Goal: Task Accomplishment & Management: Use online tool/utility

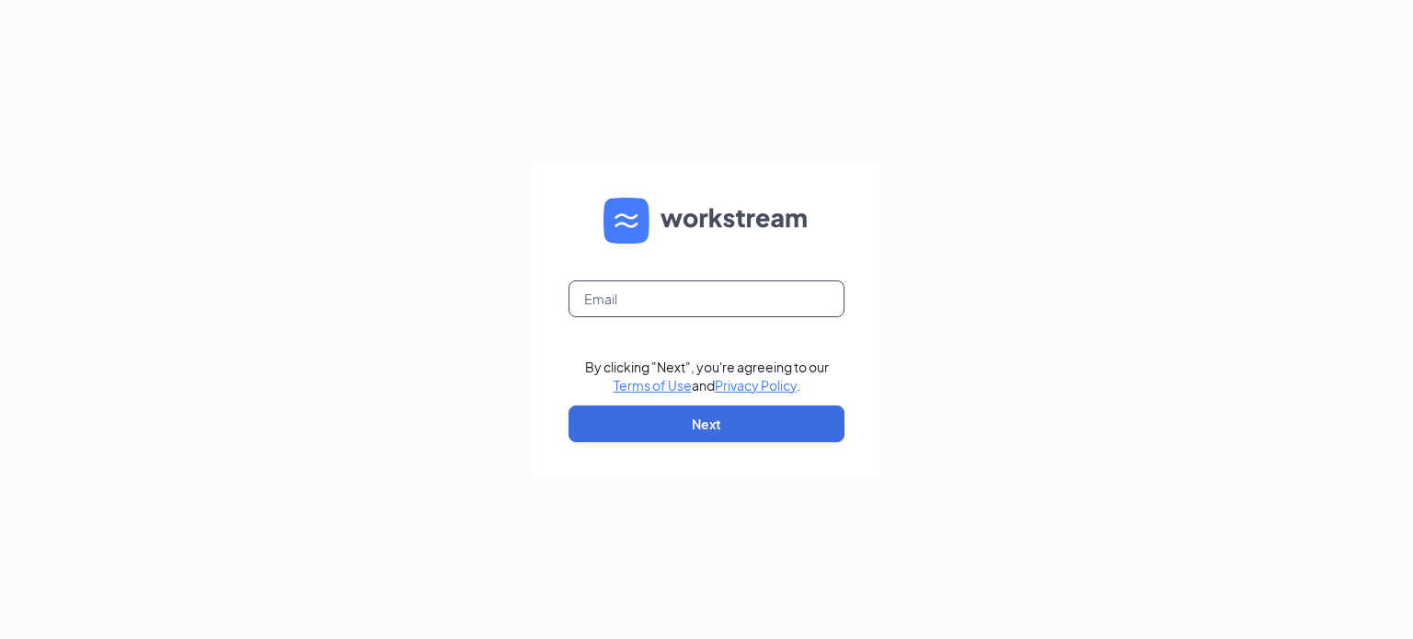
click at [695, 293] on input "text" at bounding box center [706, 298] width 276 height 37
type input "adminasstnv@redheadsupports.com"
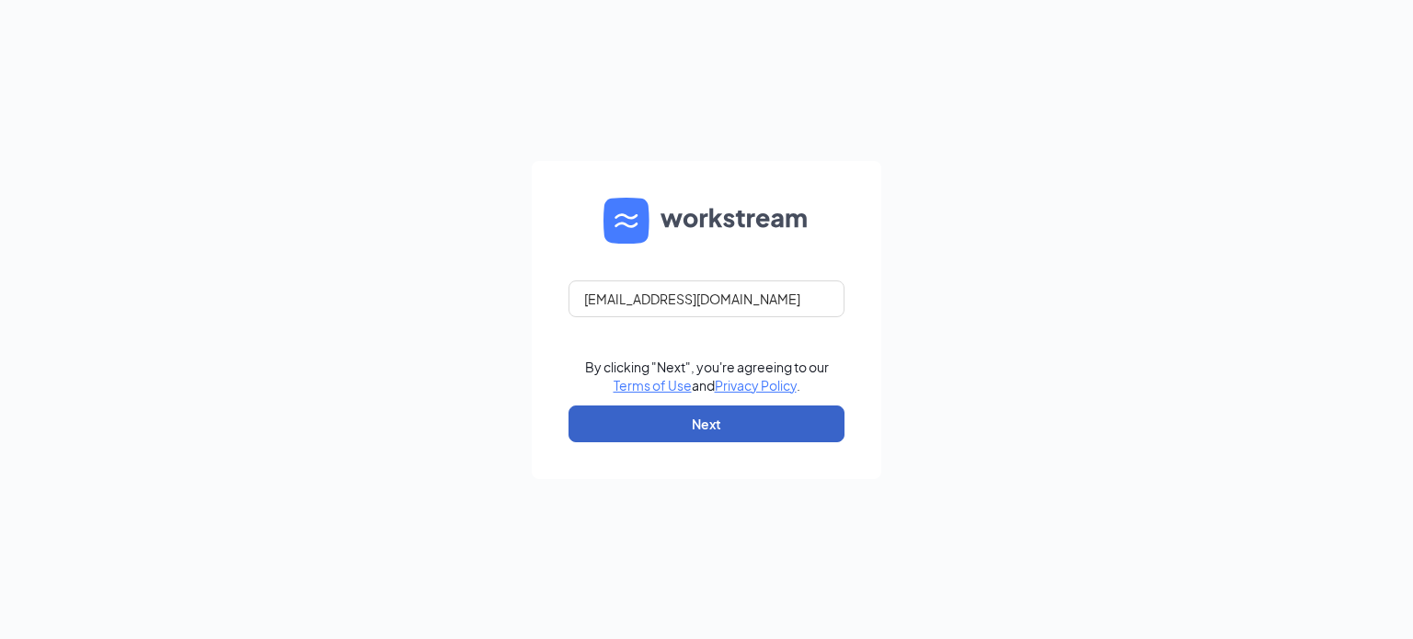
click at [722, 435] on button "Next" at bounding box center [706, 424] width 276 height 37
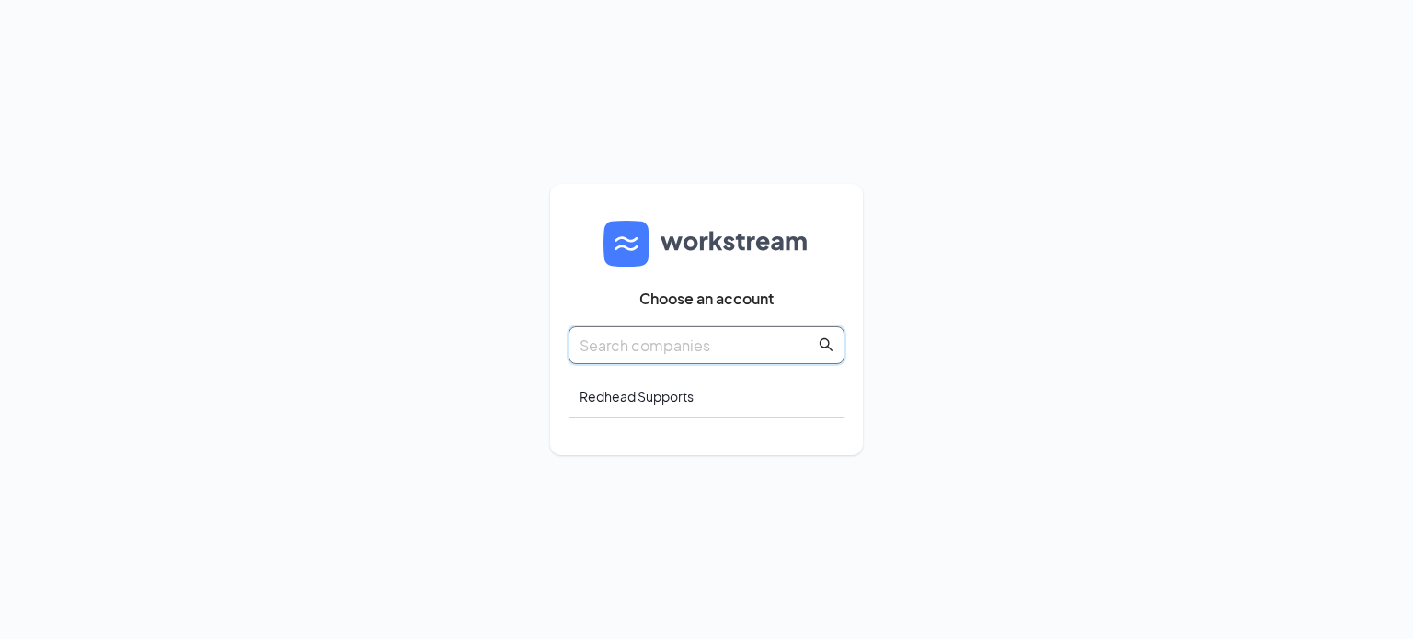
click at [636, 350] on input "text" at bounding box center [696, 345] width 235 height 23
click at [633, 389] on div "Redhead Supports" at bounding box center [706, 396] width 276 height 43
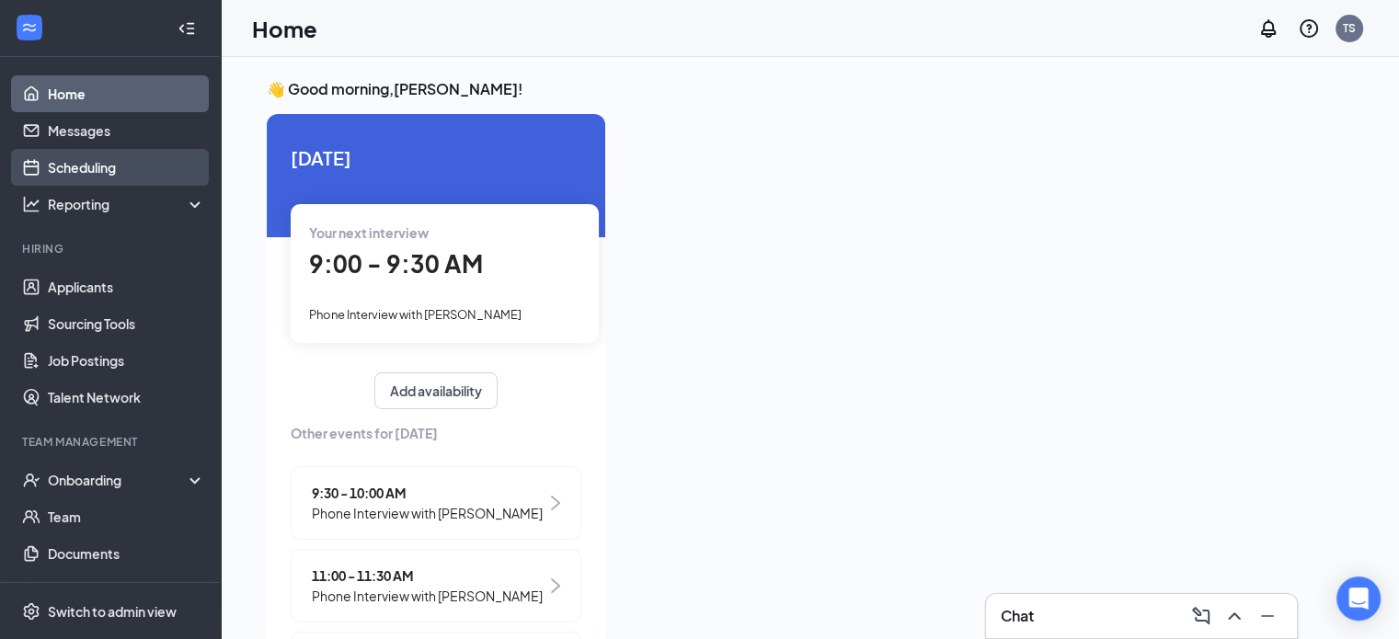
click at [123, 172] on link "Scheduling" at bounding box center [126, 167] width 157 height 37
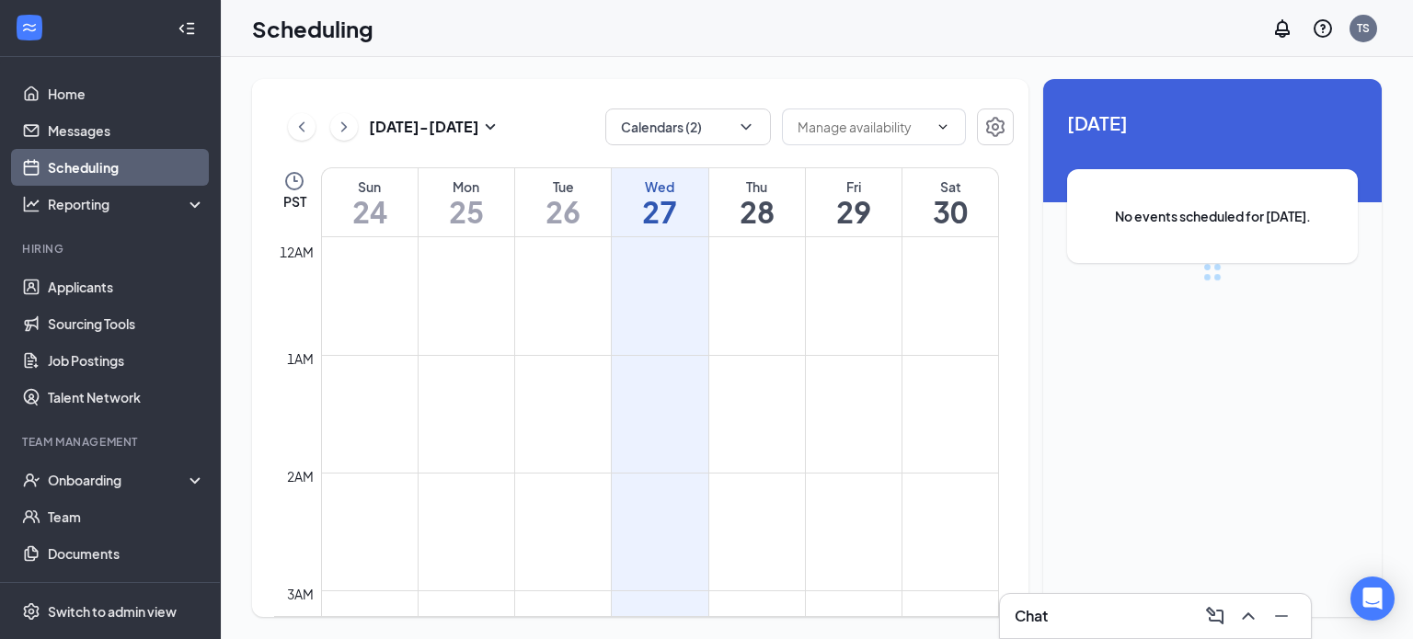
scroll to position [904, 0]
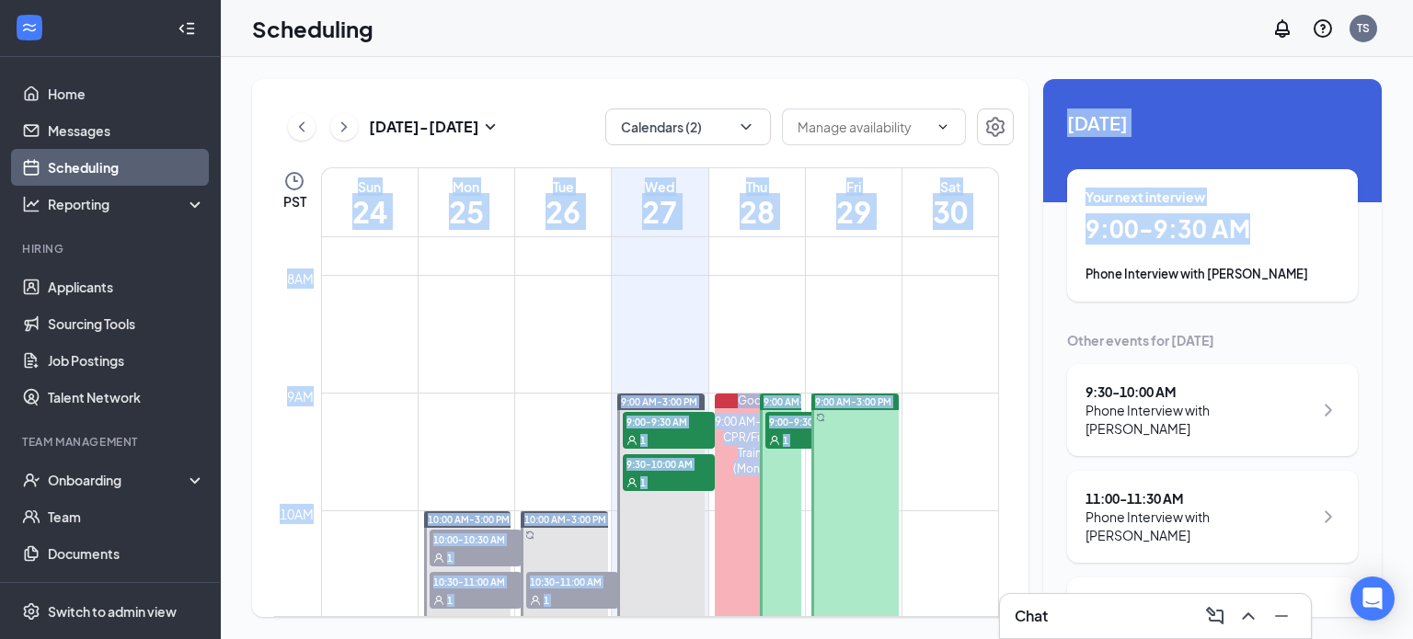
drag, startPoint x: 1030, startPoint y: 314, endPoint x: 1345, endPoint y: 253, distance: 320.3
click at [1345, 253] on div "Aug 24 - Aug 30 Calendars (2) PST Sun 24 Mon 25 Tue 26 Wed 27 Thu 28 Fri 29 Sat…" at bounding box center [816, 348] width 1129 height 538
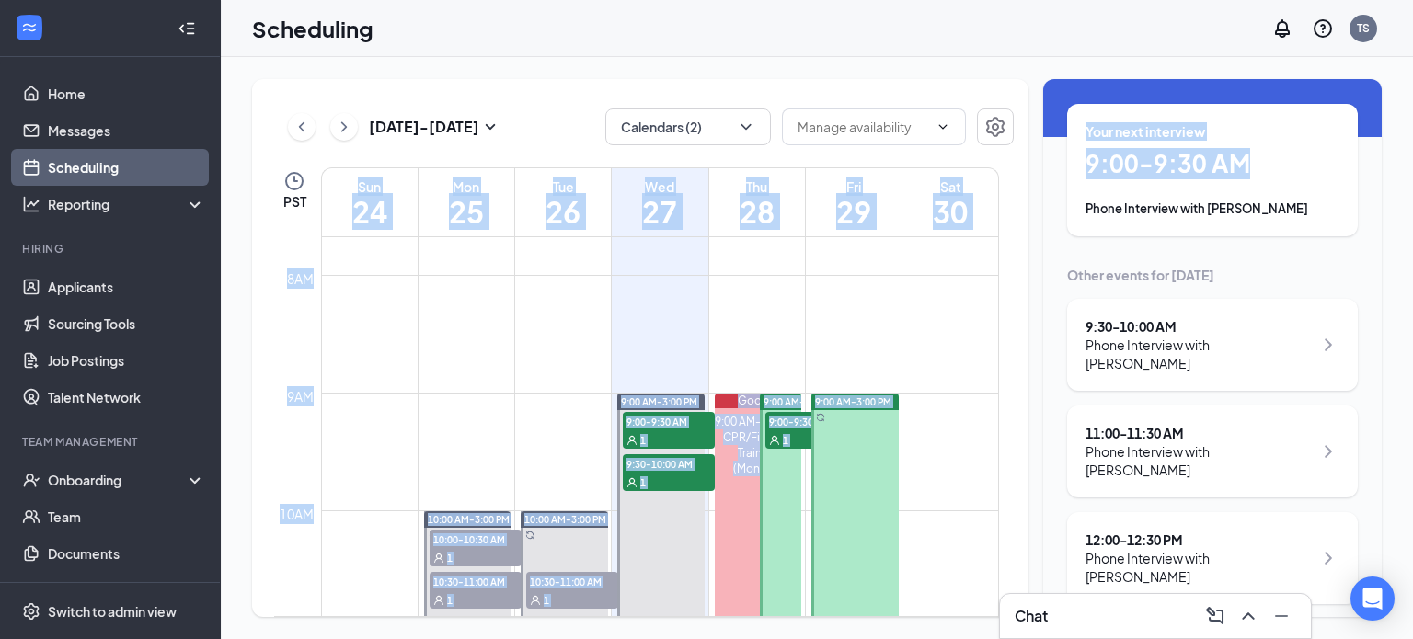
scroll to position [81, 0]
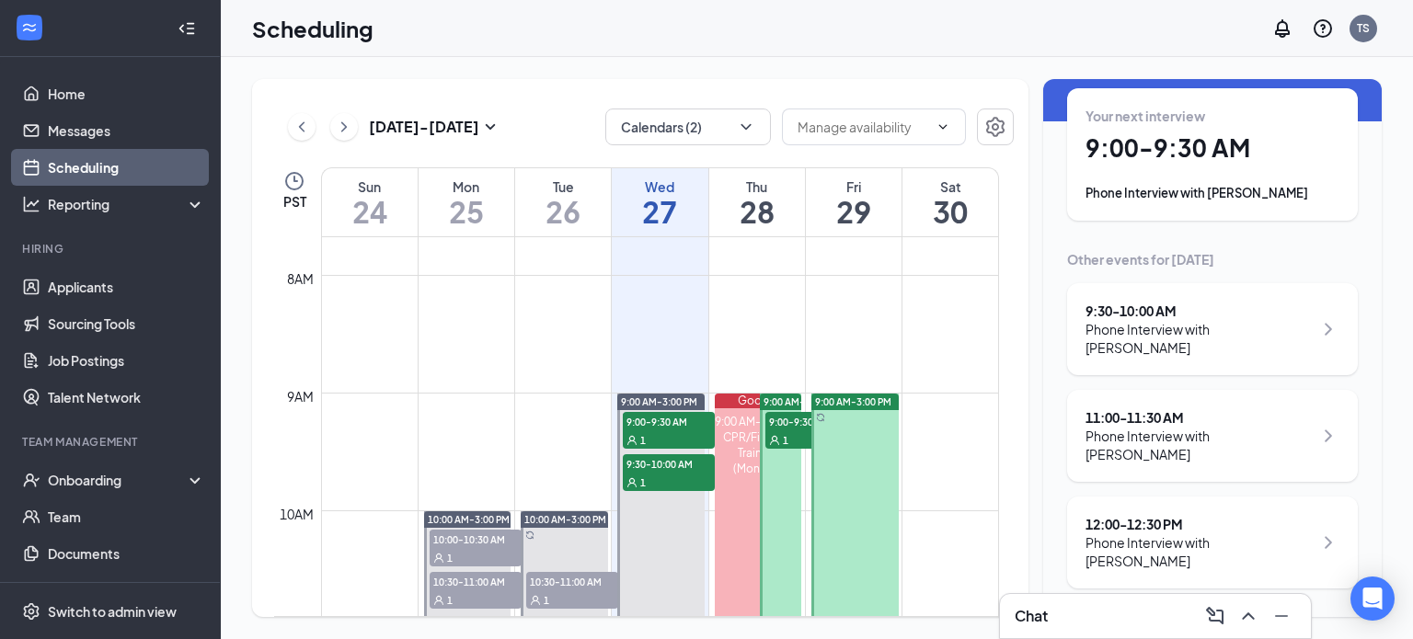
click at [802, 69] on div "Aug 24 - Aug 30 Calendars (2) PST Sun 24 Mon 25 Tue 26 Wed 27 Thu 28 Fri 29 Sat…" at bounding box center [817, 348] width 1192 height 582
